Goal: Task Accomplishment & Management: Manage account settings

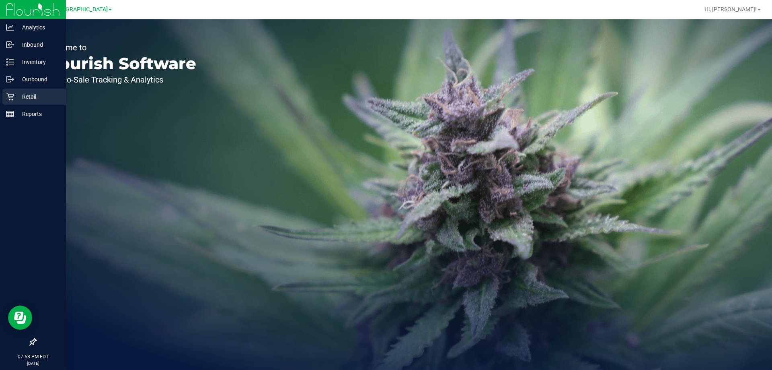
click at [7, 104] on div "Retail" at bounding box center [34, 96] width 64 height 16
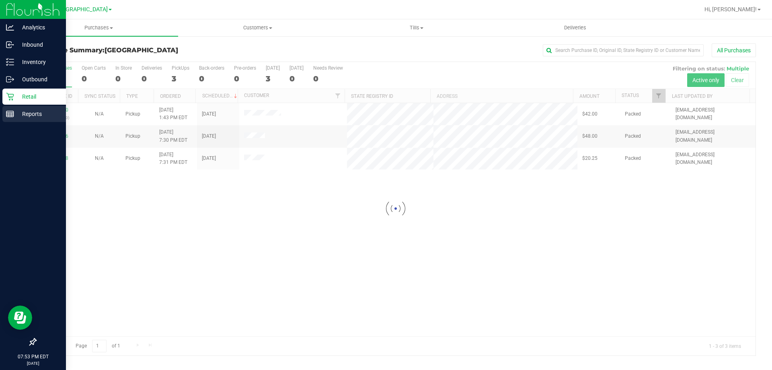
click at [43, 119] on div "Reports" at bounding box center [34, 114] width 64 height 16
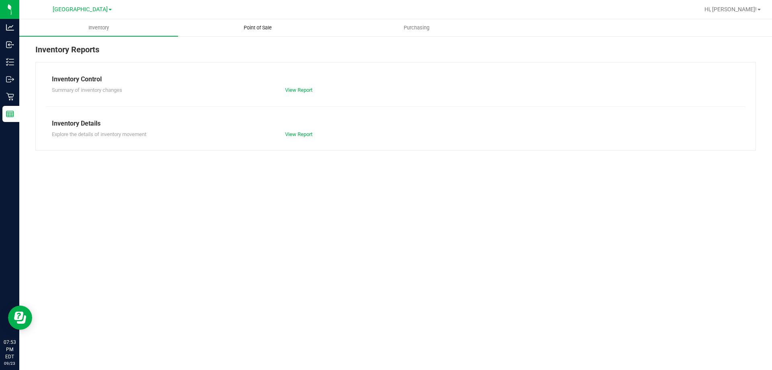
click at [253, 25] on span "Point of Sale" at bounding box center [258, 27] width 50 height 7
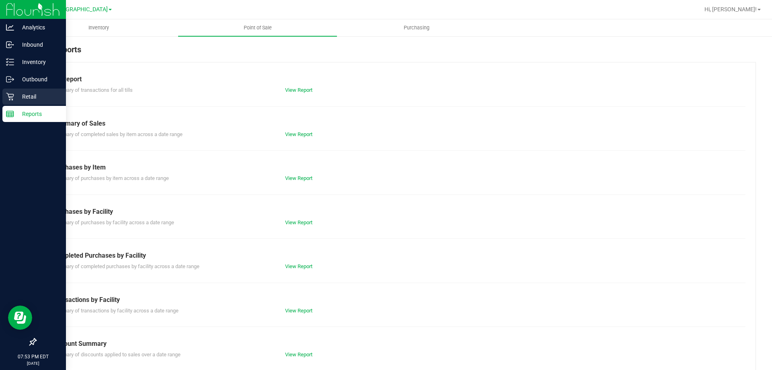
click at [22, 97] on p "Retail" at bounding box center [38, 97] width 48 height 10
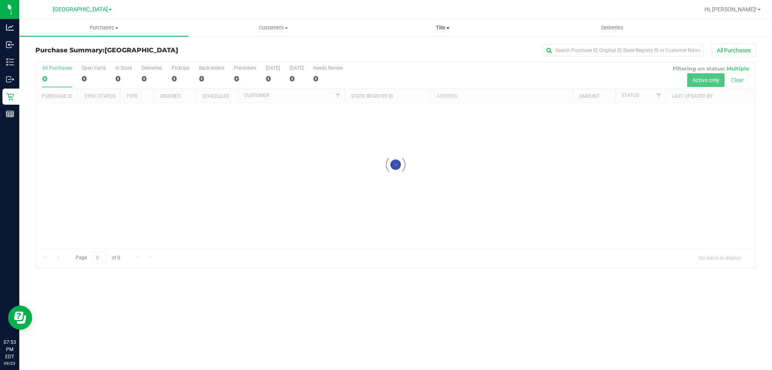
click at [446, 27] on span "Tills" at bounding box center [442, 27] width 169 height 7
click at [436, 48] on li "Manage tills" at bounding box center [442, 49] width 169 height 10
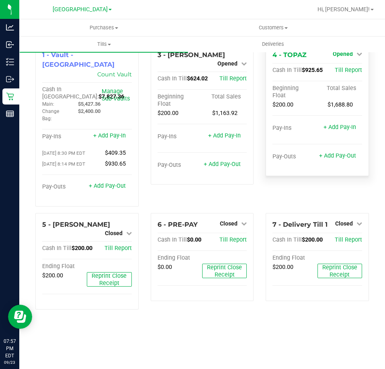
click at [352, 57] on span "Opened" at bounding box center [343, 54] width 20 height 6
click at [346, 72] on link "Close Till" at bounding box center [344, 71] width 22 height 6
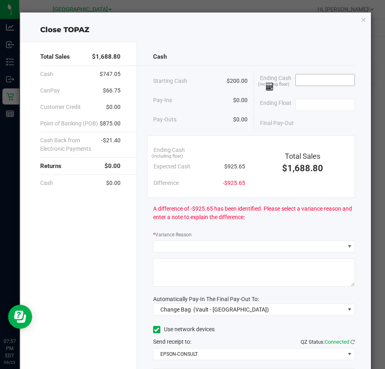
click at [304, 80] on input at bounding box center [325, 79] width 59 height 11
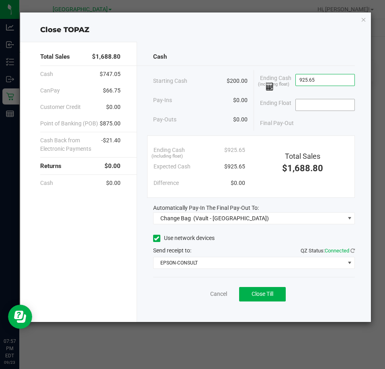
click at [317, 105] on input at bounding box center [325, 104] width 59 height 11
type input "$925.65"
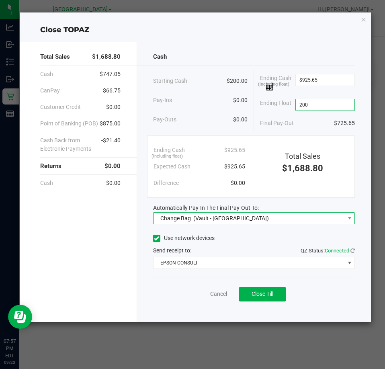
click at [206, 217] on span "(Vault - South Tampa WC)" at bounding box center [231, 218] width 76 height 6
type input "$200.00"
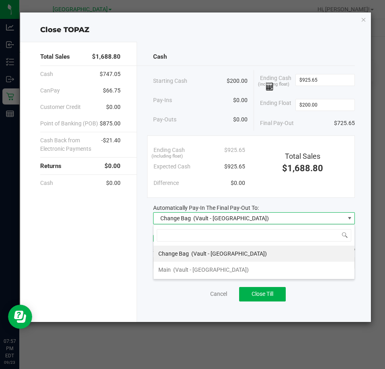
scroll to position [12, 202]
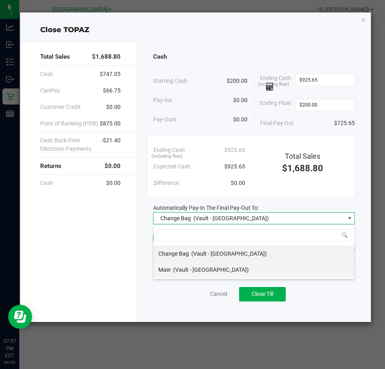
click at [186, 267] on span "(Vault - South Tampa WC)" at bounding box center [211, 270] width 76 height 6
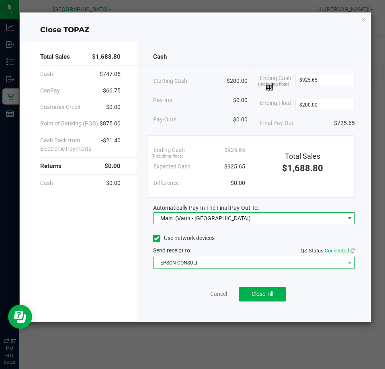
click at [194, 268] on span "EPSON-CONSULT" at bounding box center [249, 262] width 191 height 11
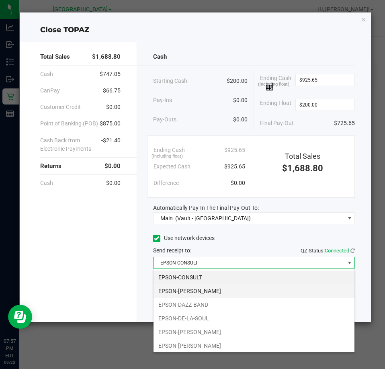
click at [207, 290] on li "EPSON-DAVID-CROSBY" at bounding box center [254, 291] width 201 height 14
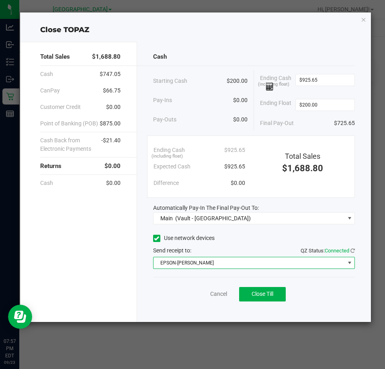
click at [173, 294] on div "Cancel Close Till" at bounding box center [254, 292] width 202 height 31
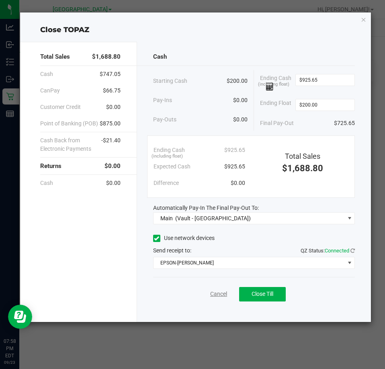
click at [222, 297] on link "Cancel" at bounding box center [218, 294] width 17 height 8
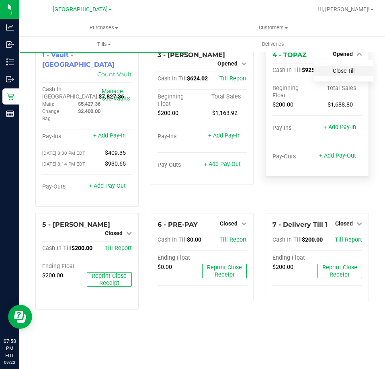
click at [346, 70] on link "Close Till" at bounding box center [344, 71] width 22 height 6
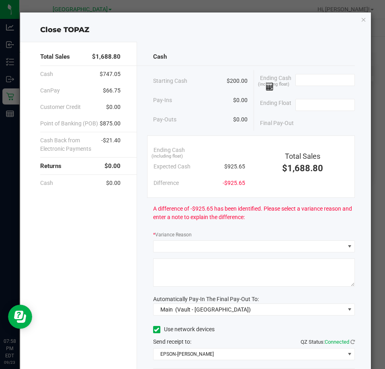
click at [361, 20] on icon "button" at bounding box center [364, 19] width 6 height 10
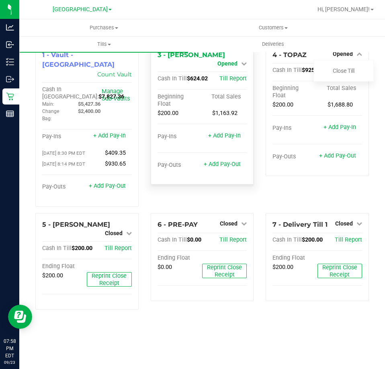
click at [234, 60] on span "Opened" at bounding box center [228, 63] width 20 height 6
click at [237, 70] on link "Close Till" at bounding box center [229, 71] width 22 height 6
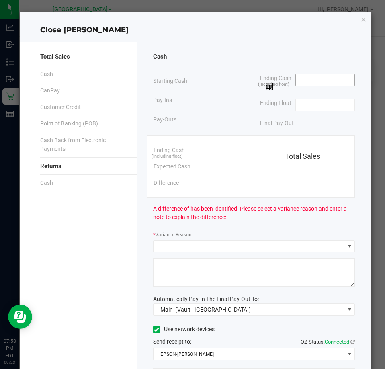
click at [318, 77] on input at bounding box center [325, 79] width 59 height 11
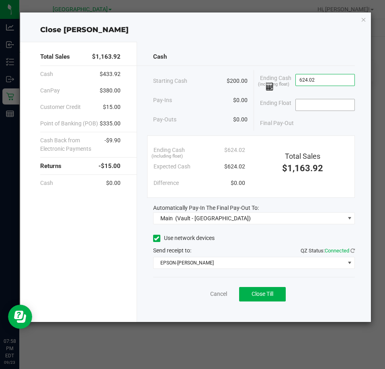
click at [328, 103] on input at bounding box center [325, 104] width 59 height 11
type input "$624.02"
click at [217, 120] on div "Pay-Outs $0.00" at bounding box center [200, 120] width 95 height 22
type input "$200.00"
click at [270, 294] on span "Close Till" at bounding box center [263, 294] width 22 height 6
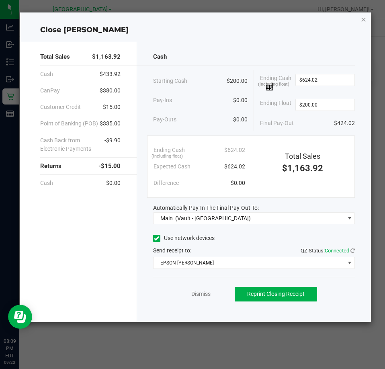
click at [361, 19] on icon "button" at bounding box center [364, 19] width 6 height 10
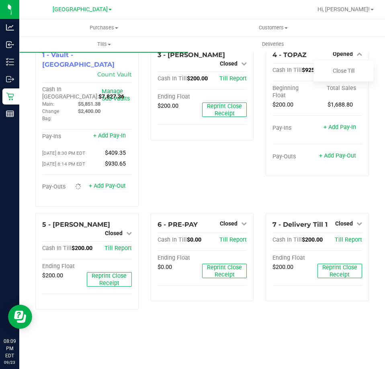
click at [204, 178] on div "3 - ELAINE-KIM Closed Open Till Cash In Till $200.00 Till Report Ending Float $…" at bounding box center [202, 128] width 115 height 170
click at [340, 71] on link "Close Till" at bounding box center [344, 71] width 22 height 6
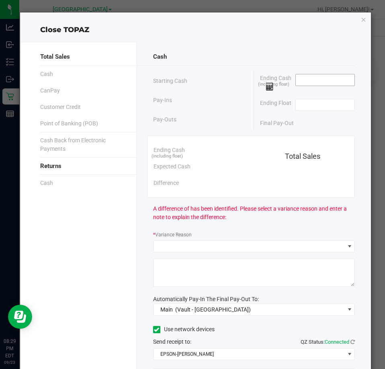
click at [314, 80] on input at bounding box center [325, 79] width 59 height 11
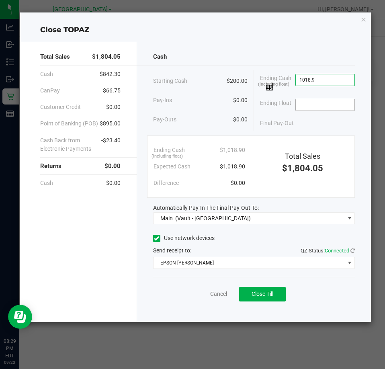
click at [321, 100] on input at bounding box center [325, 104] width 59 height 11
type input "$1,018.90"
click at [273, 301] on button "Close Till" at bounding box center [262, 294] width 47 height 14
type input "$200.00"
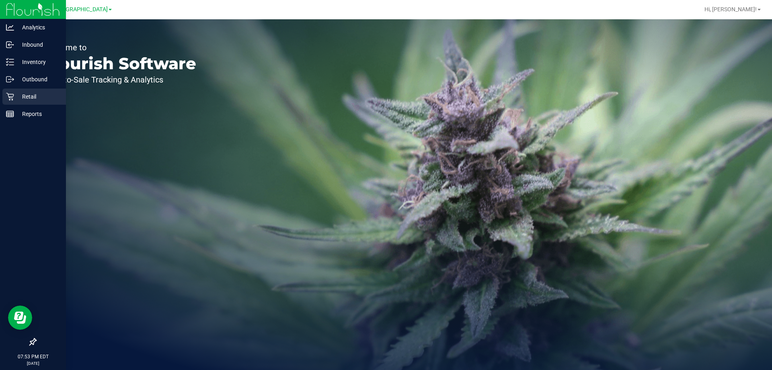
click at [4, 97] on div "Retail" at bounding box center [34, 96] width 64 height 16
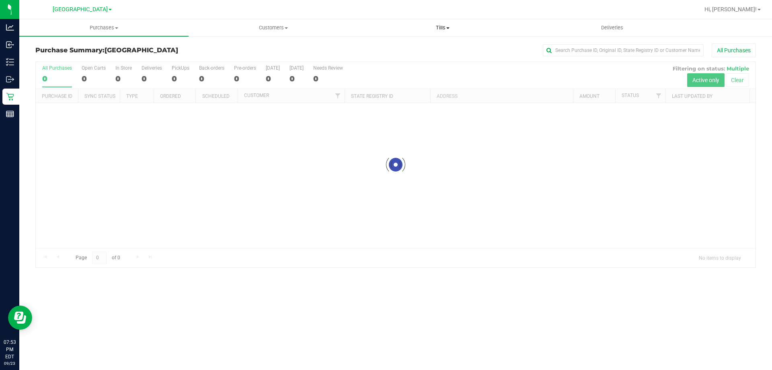
click at [448, 32] on uib-tab-heading "Tills Manage tills Reconcile e-payments" at bounding box center [442, 28] width 169 height 16
click at [444, 46] on li "Manage tills" at bounding box center [442, 49] width 169 height 10
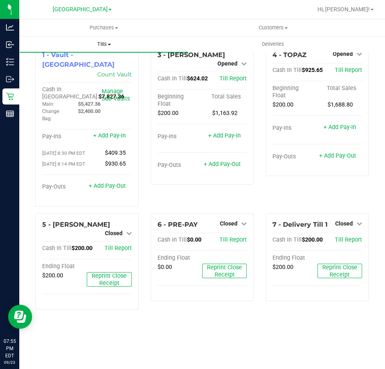
click at [107, 42] on span "Tills" at bounding box center [104, 44] width 169 height 7
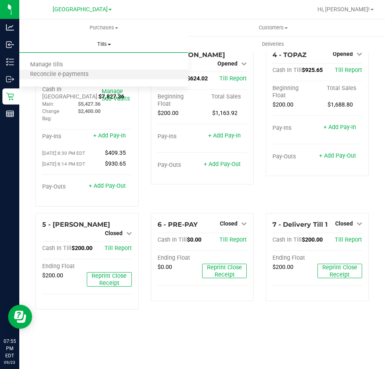
click at [107, 76] on li "Reconcile e-payments" at bounding box center [103, 75] width 169 height 10
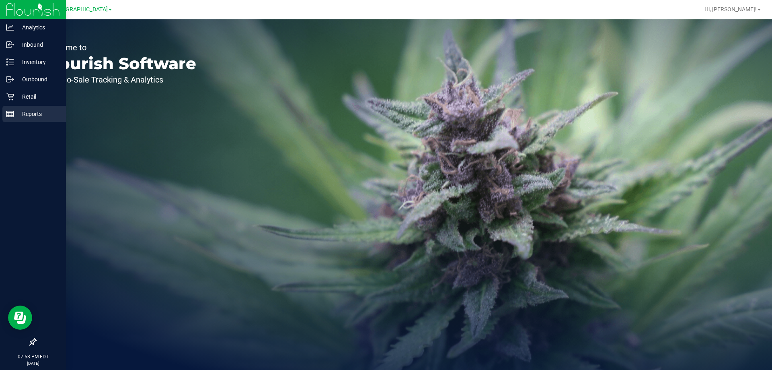
click at [9, 111] on rect at bounding box center [9, 114] width 7 height 6
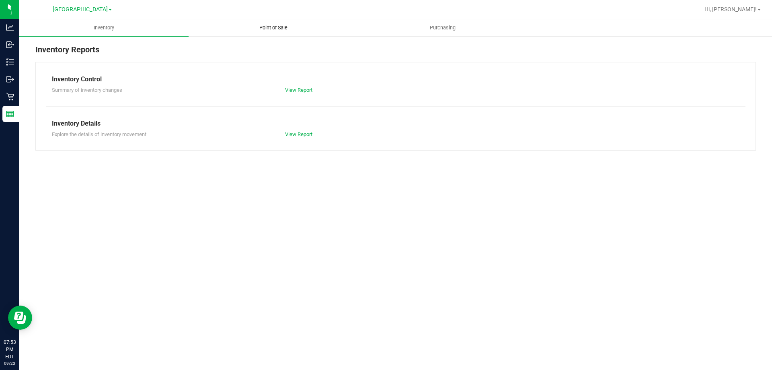
click at [260, 23] on uib-tab-heading "Point of Sale" at bounding box center [273, 28] width 169 height 16
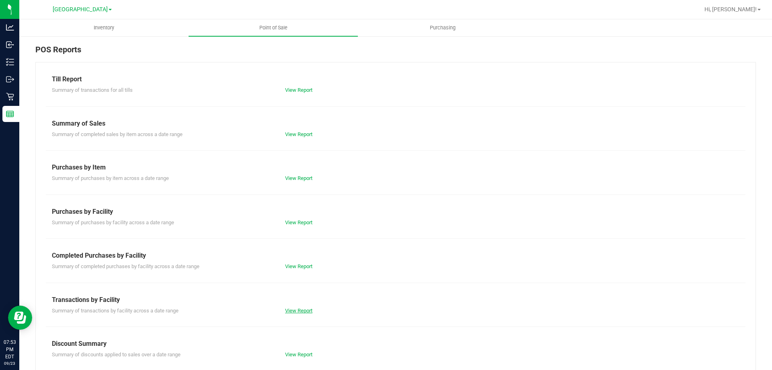
click at [292, 309] on link "View Report" at bounding box center [298, 310] width 27 height 6
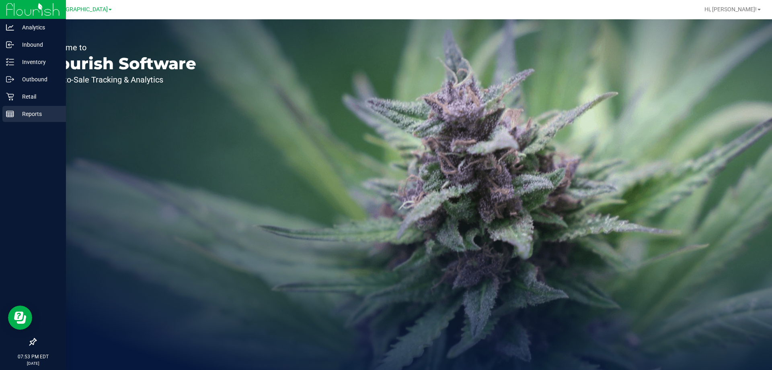
click at [14, 113] on p "Reports" at bounding box center [38, 114] width 48 height 10
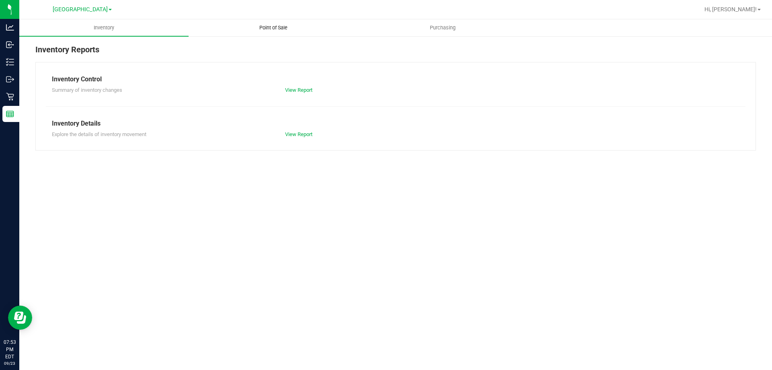
click at [249, 23] on uib-tab-heading "Point of Sale" at bounding box center [273, 28] width 169 height 16
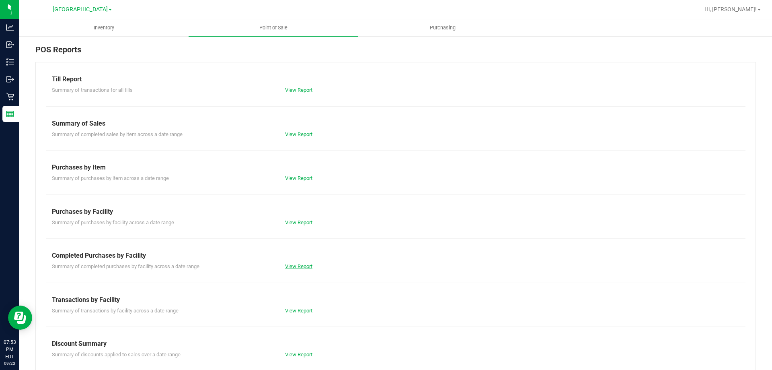
click at [291, 269] on link "View Report" at bounding box center [298, 266] width 27 height 6
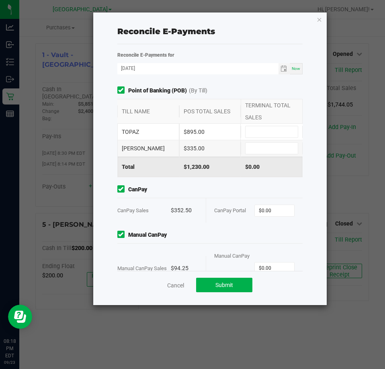
type input "0"
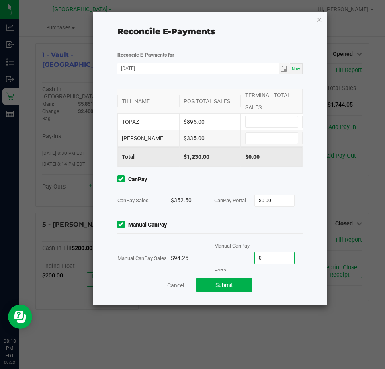
drag, startPoint x: 269, startPoint y: 266, endPoint x: 231, endPoint y: 262, distance: 37.6
click at [231, 262] on div "Manual CanPay Portal 0" at bounding box center [254, 258] width 80 height 49
click at [271, 260] on input "0" at bounding box center [274, 258] width 39 height 11
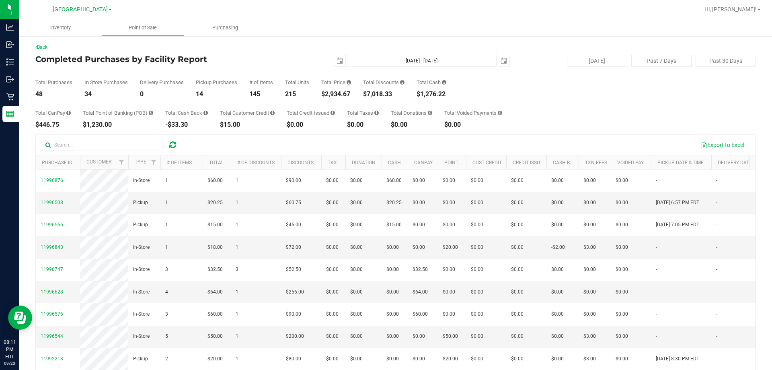
click at [385, 118] on div "Total CanPay $446.75 Total Point of Banking (POB) $1,230.00 Total Cash Back -$3…" at bounding box center [395, 112] width 721 height 31
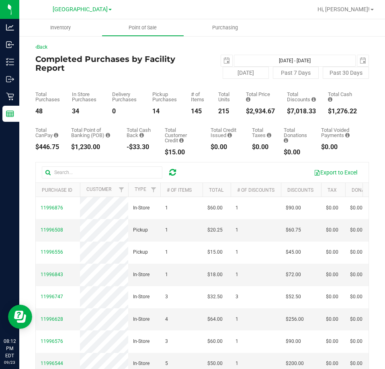
drag, startPoint x: 270, startPoint y: 111, endPoint x: 240, endPoint y: 114, distance: 29.9
click at [240, 114] on div "Total Purchases 48 In Store Purchases 34 Delivery Purchases 0 Pickup Purchases …" at bounding box center [202, 97] width 334 height 36
copy div "$2,934.67"
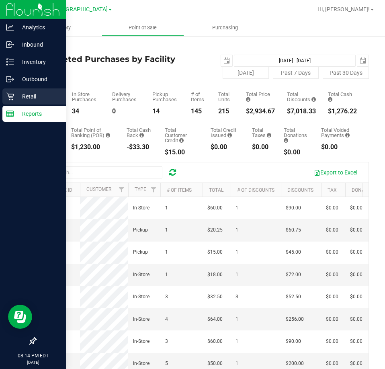
click at [13, 95] on icon at bounding box center [10, 97] width 8 height 8
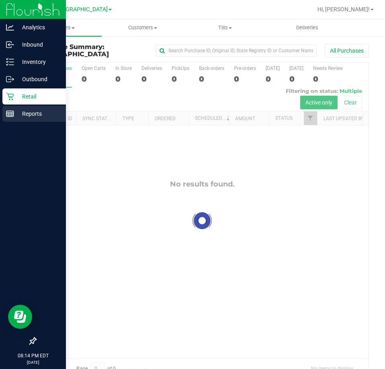
click at [9, 117] on line at bounding box center [9, 115] width 0 height 4
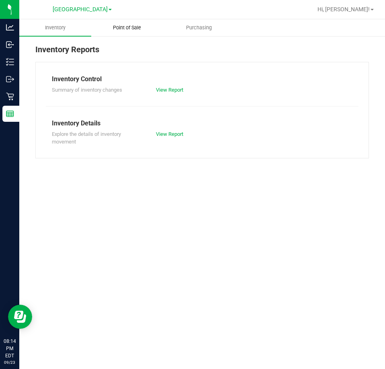
click at [129, 27] on span "Point of Sale" at bounding box center [127, 27] width 50 height 7
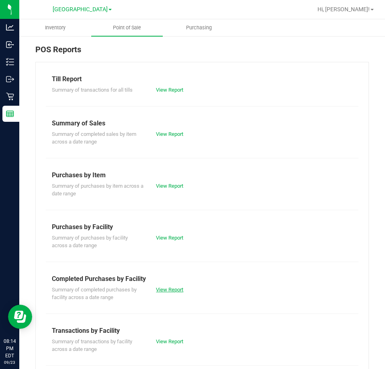
click at [156, 289] on link "View Report" at bounding box center [169, 290] width 27 height 6
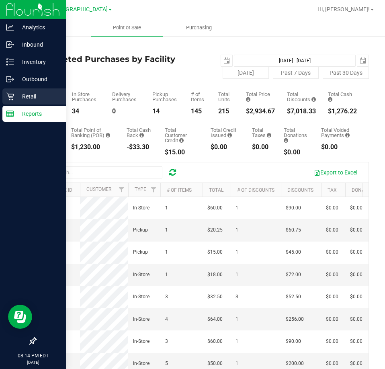
click at [14, 99] on p "Retail" at bounding box center [38, 97] width 48 height 10
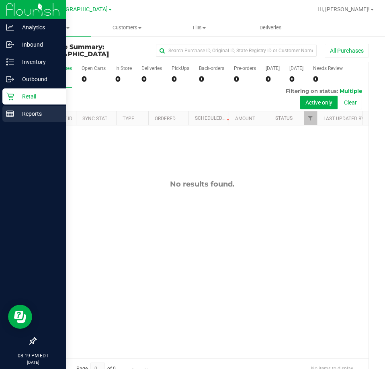
click at [7, 113] on icon at bounding box center [10, 114] width 8 height 8
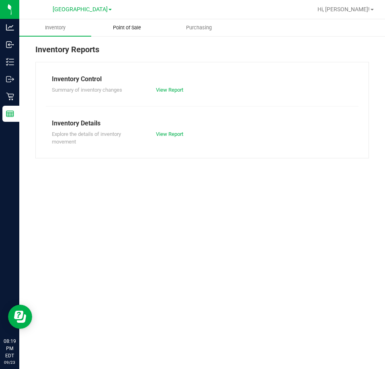
click at [139, 29] on span "Point of Sale" at bounding box center [127, 27] width 50 height 7
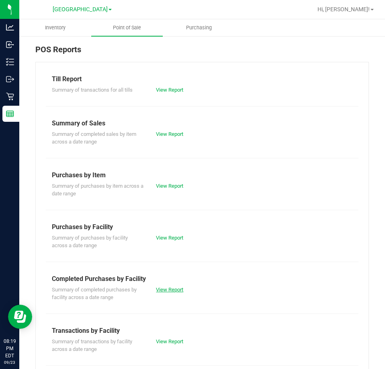
click at [173, 290] on link "View Report" at bounding box center [169, 290] width 27 height 6
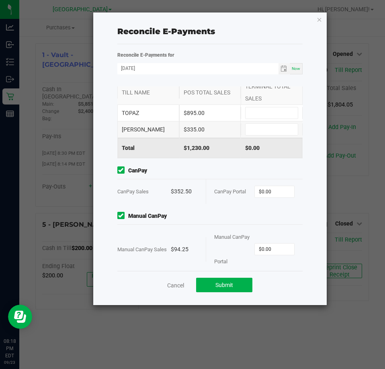
scroll to position [29, 0]
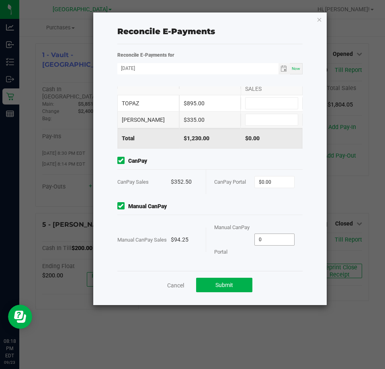
click at [270, 241] on input "0" at bounding box center [274, 239] width 39 height 11
type input "94.25"
type input "0"
type input "$94.25"
click at [269, 184] on input "0" at bounding box center [274, 182] width 39 height 11
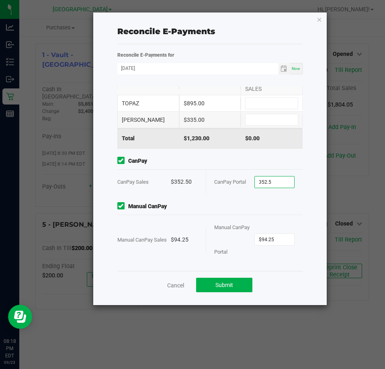
type input "$352.50"
click at [218, 212] on div "Manual CanPay Manual CanPay Sales $94.25 Manual CanPay Portal $94.25" at bounding box center [210, 233] width 198 height 62
click at [275, 118] on input at bounding box center [272, 119] width 52 height 11
click at [267, 103] on input at bounding box center [272, 103] width 52 height 11
type input "$335.00"
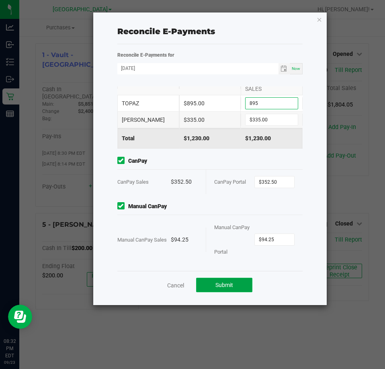
click at [230, 281] on button "Submit" at bounding box center [224, 285] width 56 height 14
type input "$895.00"
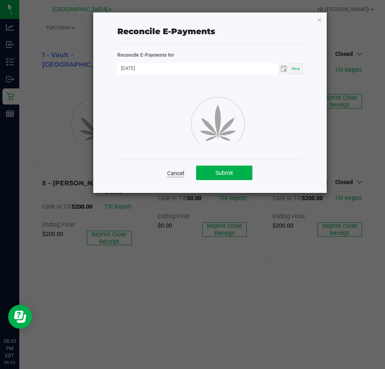
click at [175, 171] on link "Cancel" at bounding box center [175, 173] width 17 height 8
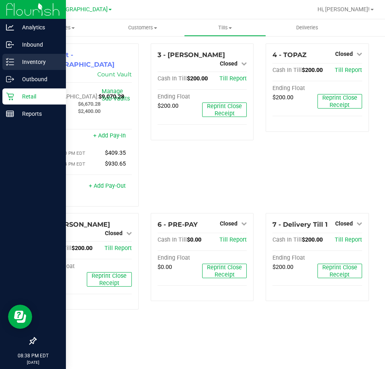
click at [14, 63] on p "Inventory" at bounding box center [38, 62] width 48 height 10
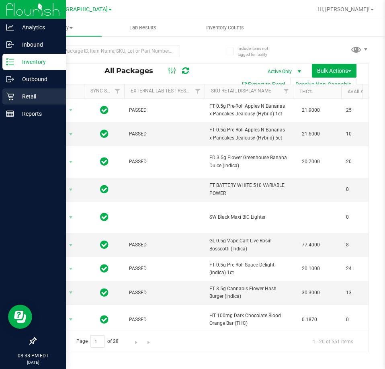
click at [23, 95] on p "Retail" at bounding box center [38, 97] width 48 height 10
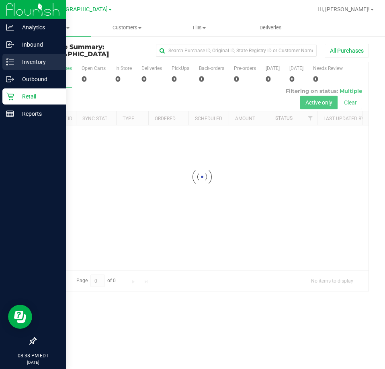
click at [29, 63] on p "Inventory" at bounding box center [38, 62] width 48 height 10
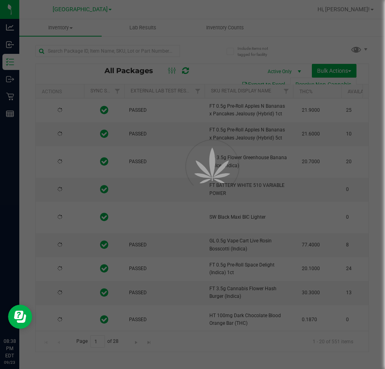
click at [245, 32] on div at bounding box center [192, 184] width 385 height 369
type input "[DATE]"
click at [241, 30] on div at bounding box center [192, 184] width 385 height 369
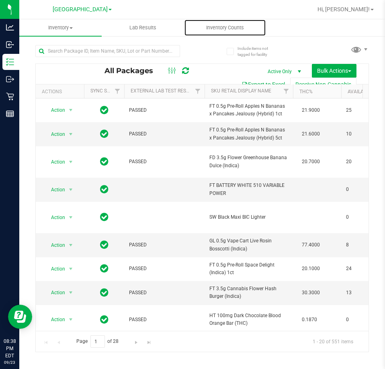
click at [241, 30] on span "Inventory Counts" at bounding box center [225, 27] width 60 height 7
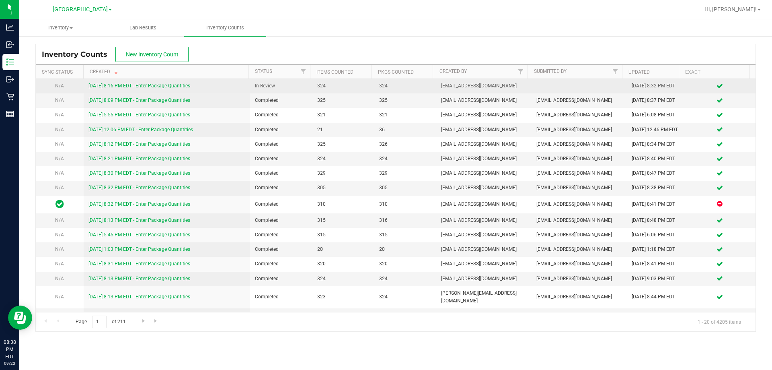
click at [184, 84] on link "[DATE] 8:16 PM EDT - Enter Package Quantities" at bounding box center [139, 86] width 102 height 6
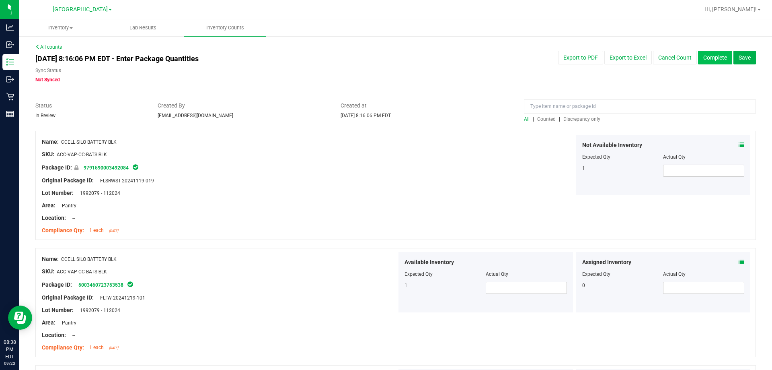
click at [385, 58] on button "Complete" at bounding box center [715, 58] width 34 height 14
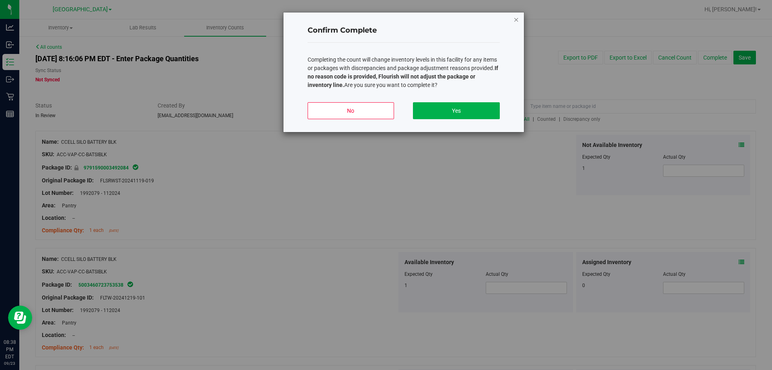
click at [385, 22] on icon "button" at bounding box center [517, 19] width 6 height 10
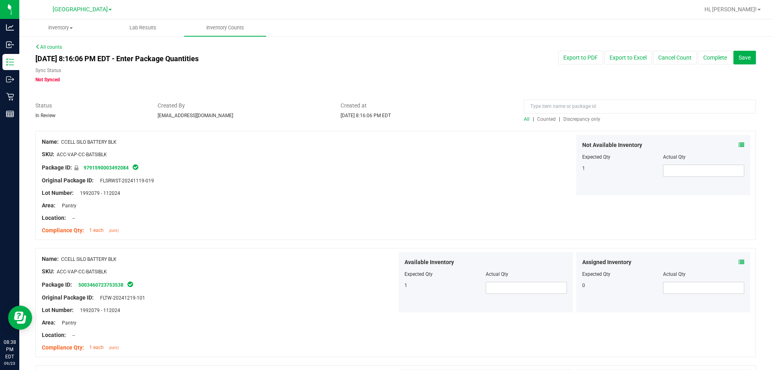
click at [385, 118] on span "Discrepancy only" at bounding box center [582, 119] width 37 height 6
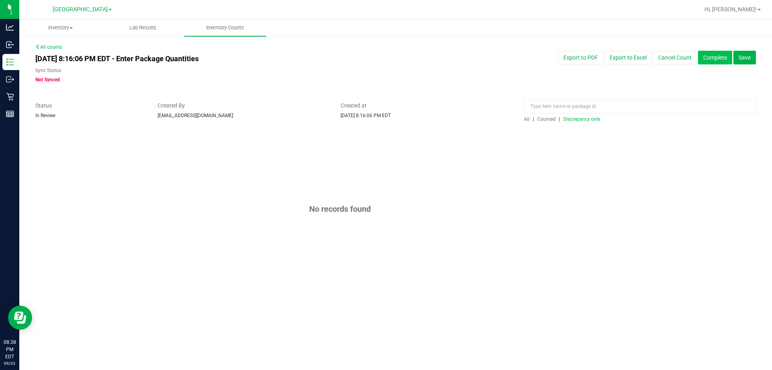
click at [385, 60] on button "Complete" at bounding box center [715, 58] width 34 height 14
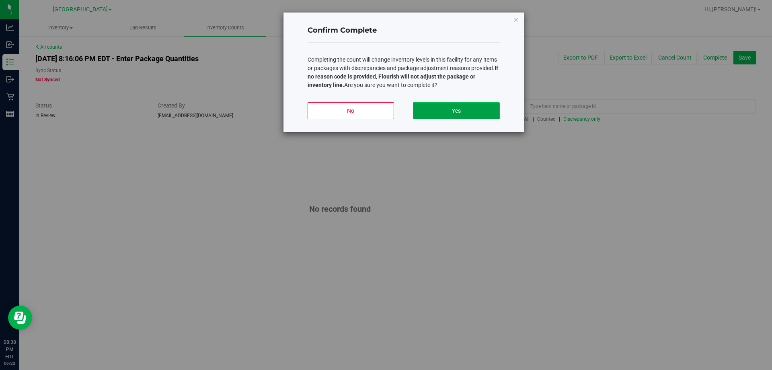
click at [385, 117] on button "Yes" at bounding box center [456, 110] width 86 height 17
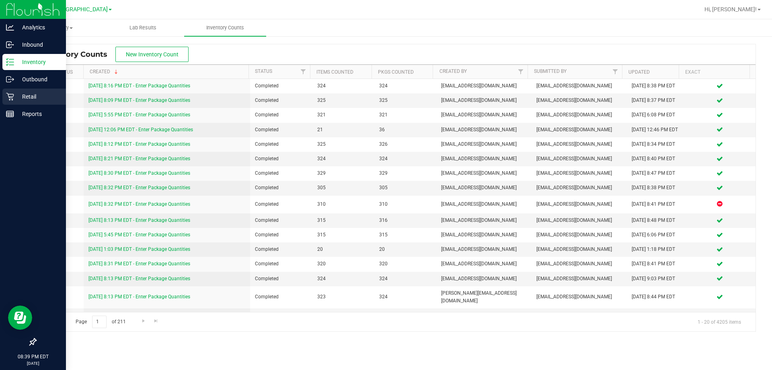
click at [17, 97] on p "Retail" at bounding box center [38, 97] width 48 height 10
